Goal: Transaction & Acquisition: Purchase product/service

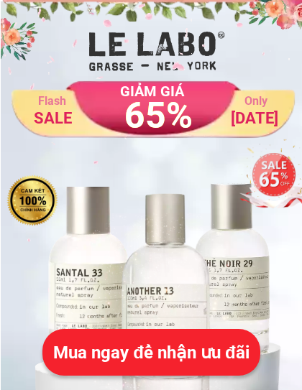
click at [212, 353] on div "Mua ngay để nhận ưu đãi" at bounding box center [150, 352] width 237 height 28
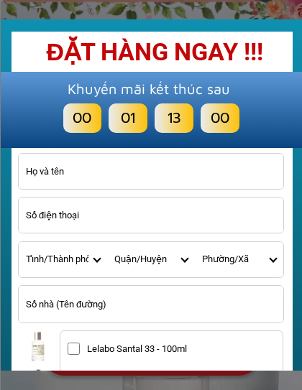
click at [254, 167] on input "Input last_name" at bounding box center [151, 171] width 264 height 35
select select "701"
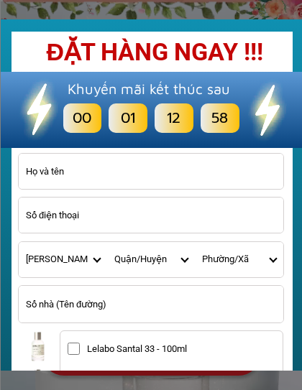
type input "0912341302"
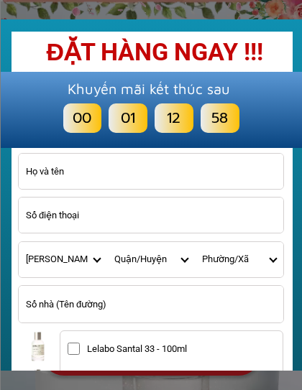
type input "0912341302"
type input "[PERSON_NAME]"
click at [113, 170] on input "[PERSON_NAME]" at bounding box center [151, 171] width 264 height 35
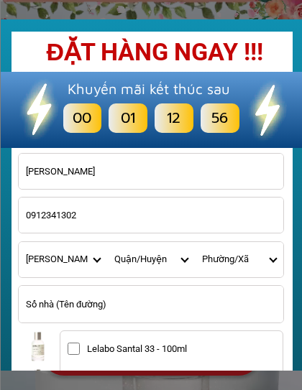
type input "V"
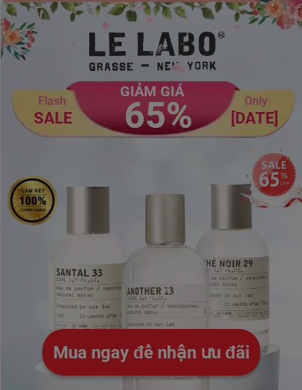
click at [45, 345] on div at bounding box center [151, 195] width 302 height 390
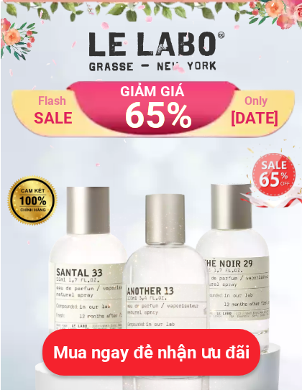
click at [68, 346] on div "Mua ngay để nhận ưu đãi" at bounding box center [150, 351] width 231 height 27
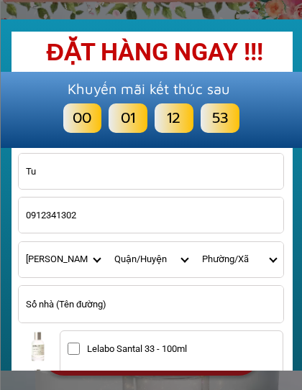
click at [123, 166] on input "Tu" at bounding box center [151, 171] width 264 height 35
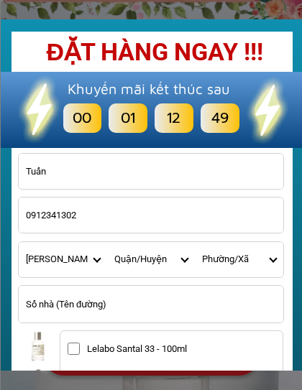
type input "Tuấn"
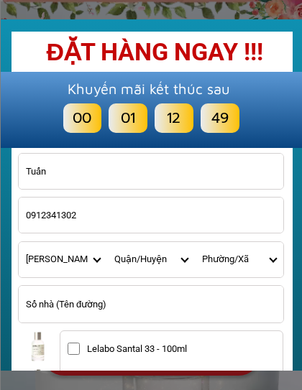
click at [149, 215] on input "0912341302" at bounding box center [151, 215] width 264 height 35
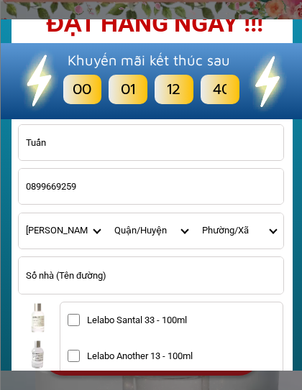
scroll to position [35, 0]
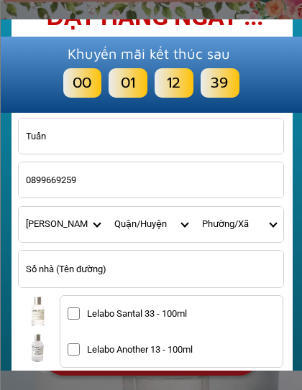
type input "0899669259"
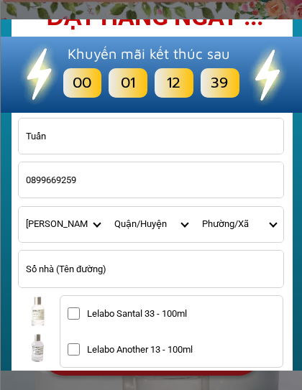
click at [172, 226] on select "Quận/[GEOGRAPHIC_DATA] [GEOGRAPHIC_DATA] [GEOGRAPHIC_DATA] Huyện [GEOGRAPHIC_DA…" at bounding box center [151, 224] width 88 height 35
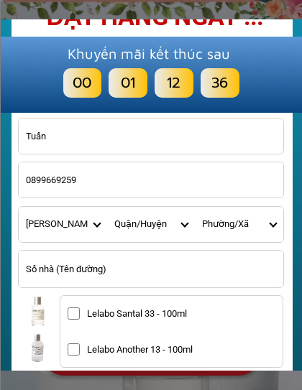
select select "70125"
click at [245, 226] on select "Phường/Xã [GEOGRAPHIC_DATA]" at bounding box center [239, 224] width 88 height 35
click at [251, 228] on select "Phường/Xã [GEOGRAPHIC_DATA]" at bounding box center [239, 224] width 88 height 35
click at [261, 224] on select "Phường/Xã [GEOGRAPHIC_DATA]" at bounding box center [239, 224] width 88 height 35
select select "7012515"
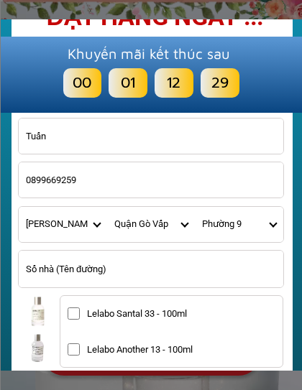
click at [96, 274] on input "Input address" at bounding box center [151, 269] width 264 height 37
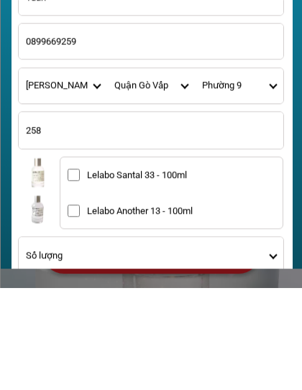
scroll to position [83, 0]
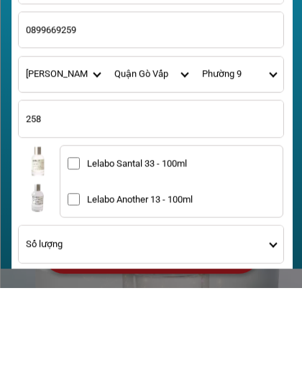
type input "258"
click at [75, 259] on input "Lelabo Santal 33 - 100ml" at bounding box center [74, 265] width 12 height 12
checkbox input "true"
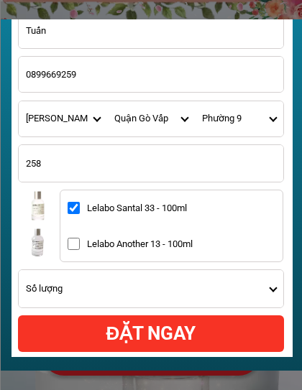
scroll to position [141, 0]
click at [269, 285] on select "Số lượng Mua 1 chai 100ml 1.349k + free ship Mua 2 chai 100ml 2.499k + freeship" at bounding box center [151, 288] width 264 height 37
click at [264, 285] on select "Số lượng Mua 1 chai 100ml 1.349k + free ship Mua 2 chai 100ml 2.499k + freeship" at bounding box center [151, 288] width 264 height 37
select select "Mua 2 chai 100ml 2.499k + freeship"
click at [221, 332] on div "ĐẶT NGAY" at bounding box center [151, 334] width 266 height 28
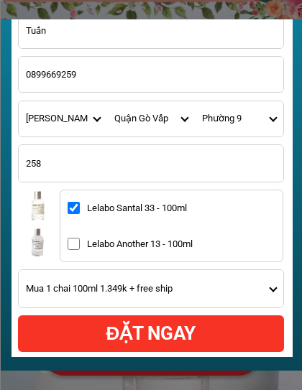
type input "Tuấn"
checkbox input "true"
checkbox input "false"
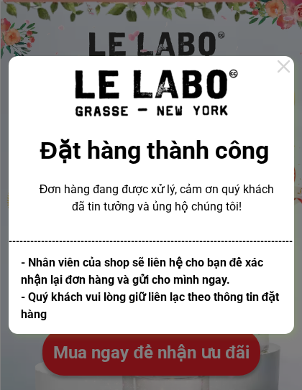
click at [282, 70] on div at bounding box center [283, 66] width 21 height 21
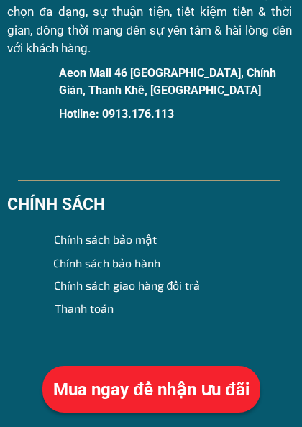
scroll to position [6433, 0]
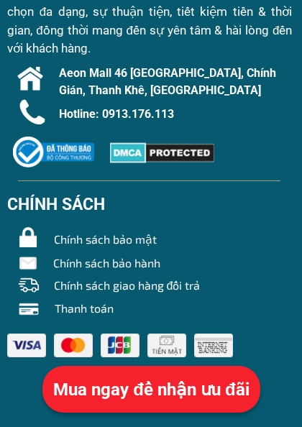
click at [139, 239] on h4 "Chính sách bảo mật" at bounding box center [167, 239] width 226 height 17
click at [122, 238] on h4 "Chính sách bảo mật" at bounding box center [167, 239] width 226 height 17
click at [115, 258] on h4 "Chính sách bảo hành" at bounding box center [166, 262] width 226 height 17
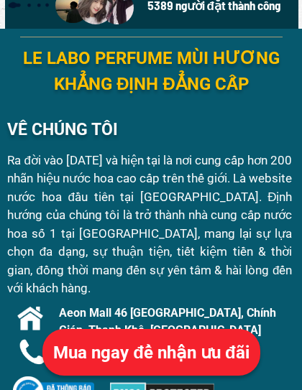
scroll to position [6188, 0]
